Goal: Task Accomplishment & Management: Manage account settings

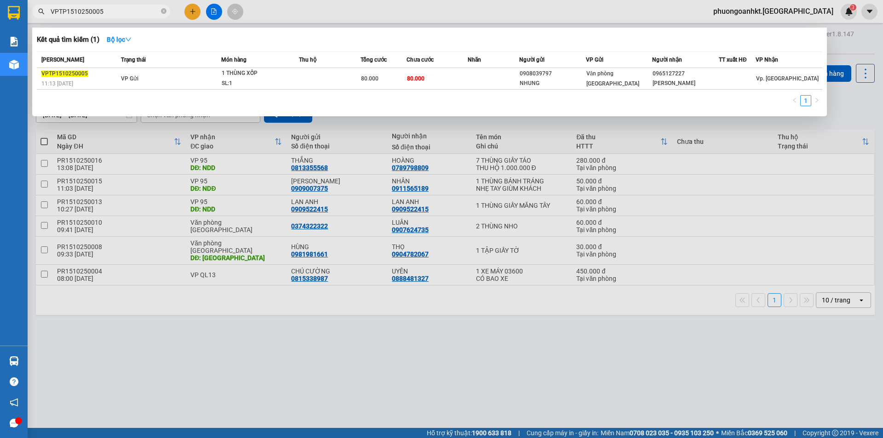
drag, startPoint x: 108, startPoint y: 11, endPoint x: 34, endPoint y: 9, distance: 74.1
click at [34, 9] on span "VPTP1510250005" at bounding box center [101, 12] width 138 height 14
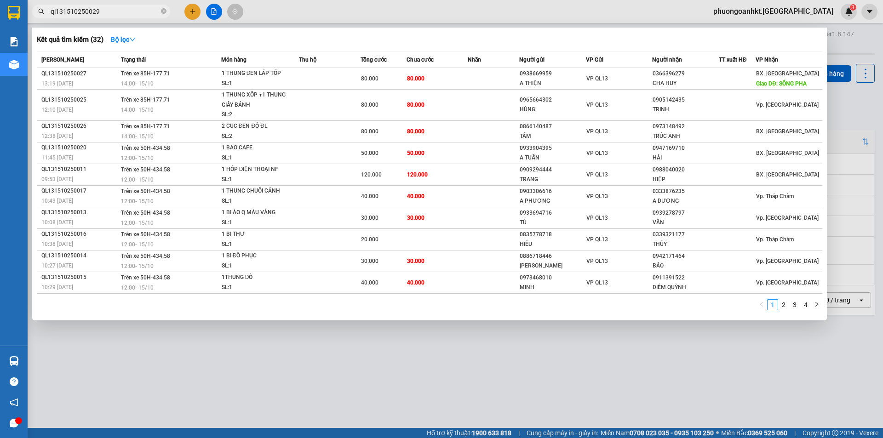
type input "ql131510250029"
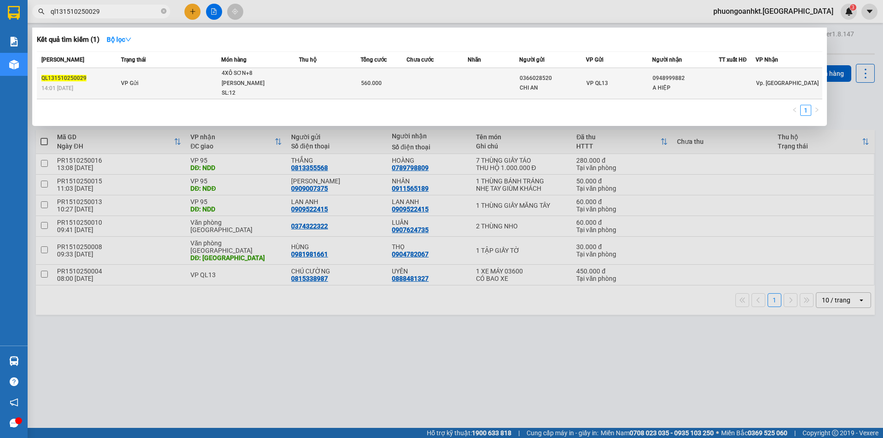
click at [77, 83] on div "14:01 [DATE]" at bounding box center [79, 88] width 77 height 10
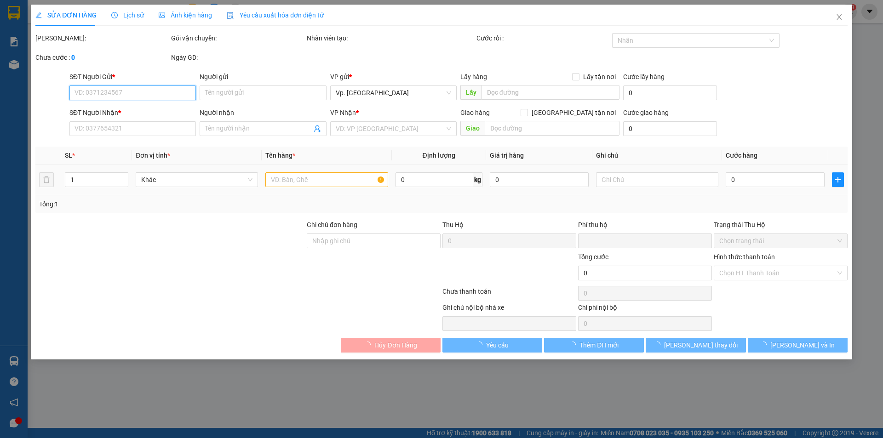
type input "0366028520"
type input "CHI AN"
type input "0948999882"
type input "A HIỆP"
type input "0"
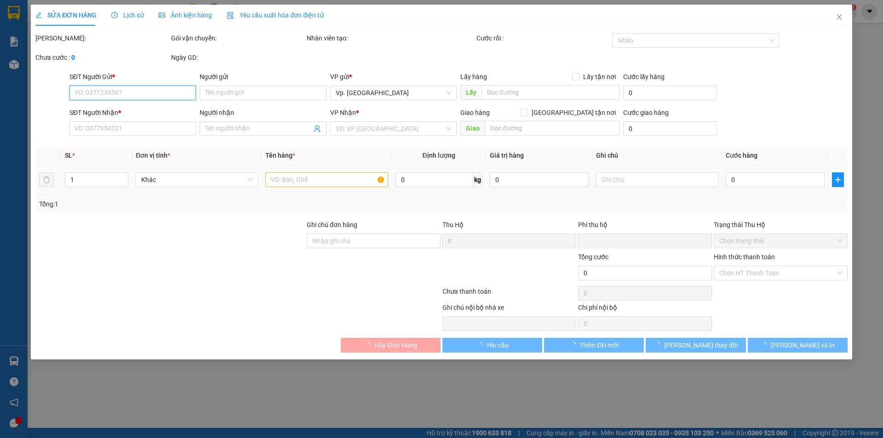
type input "560.000"
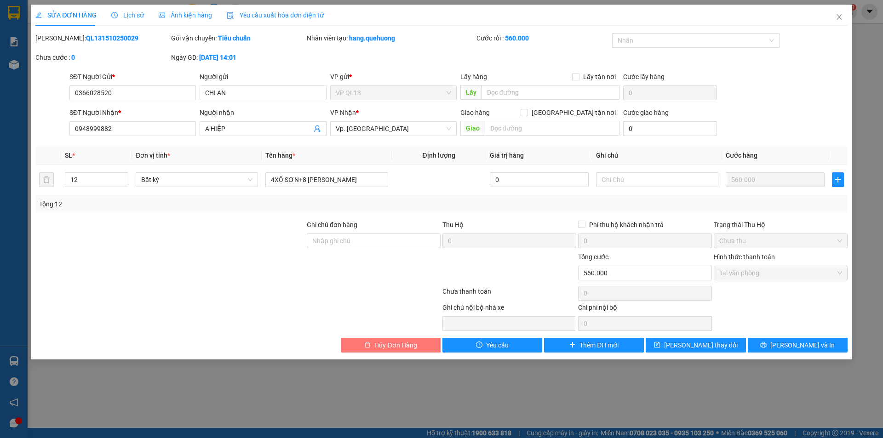
click at [389, 343] on span "Hủy Đơn Hàng" at bounding box center [395, 345] width 42 height 10
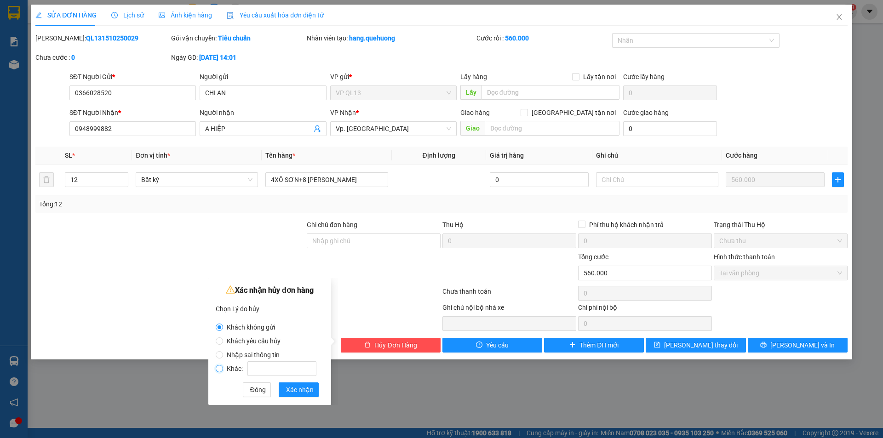
click at [221, 366] on input "Khác:" at bounding box center [219, 368] width 7 height 7
radio input "true"
radio input "false"
click at [274, 368] on input "Khác:" at bounding box center [281, 368] width 69 height 15
type input "d"
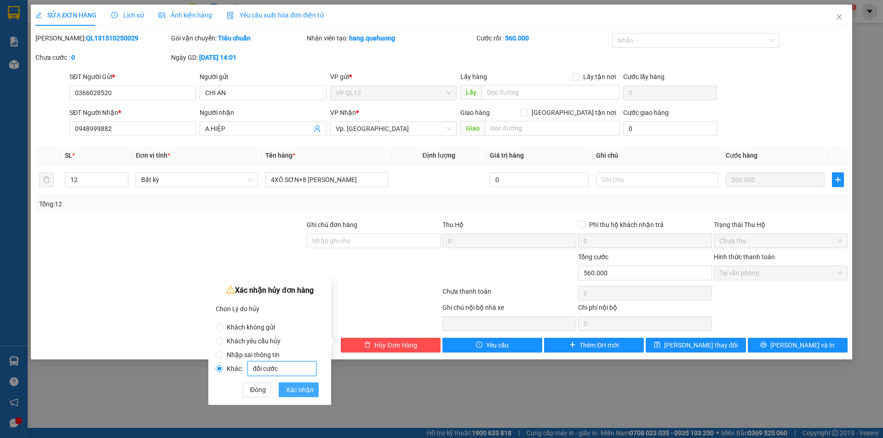
type input "đổi cước"
click at [291, 387] on span "Xác nhận" at bounding box center [300, 390] width 28 height 10
